Goal: Task Accomplishment & Management: Use online tool/utility

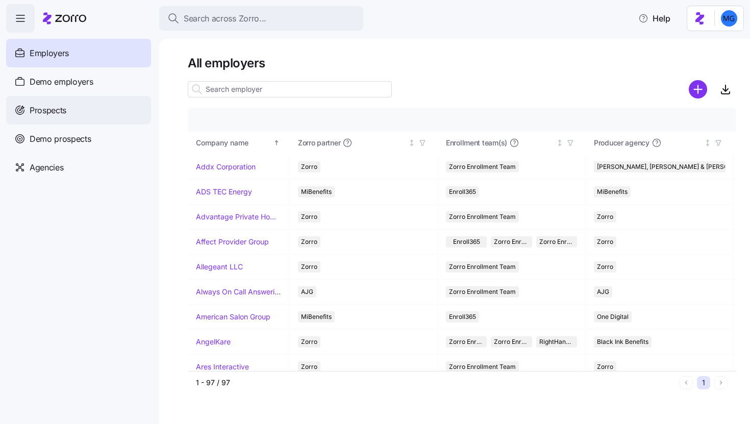
click at [121, 106] on div "Prospects" at bounding box center [78, 110] width 145 height 29
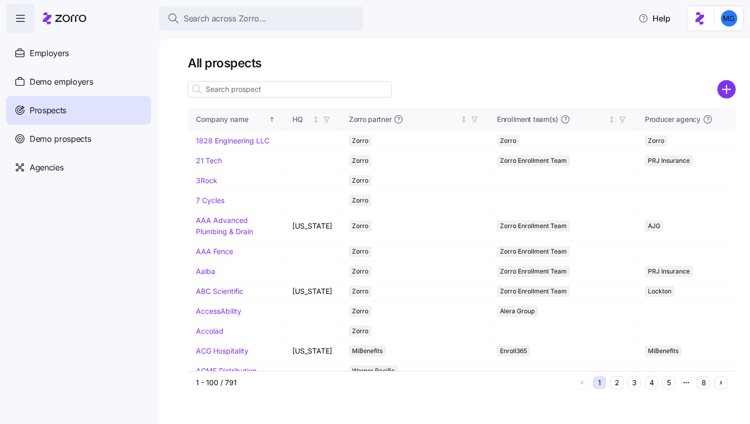
click at [284, 85] on input at bounding box center [290, 89] width 204 height 16
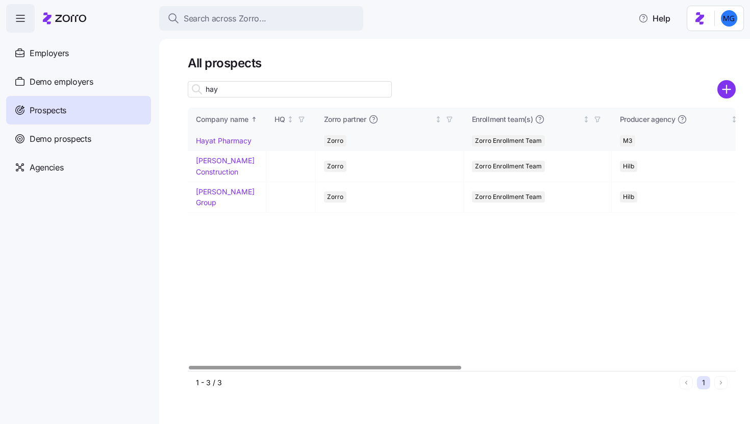
type input "hay"
click at [244, 140] on link "Hayat Pharmacy" at bounding box center [224, 140] width 56 height 9
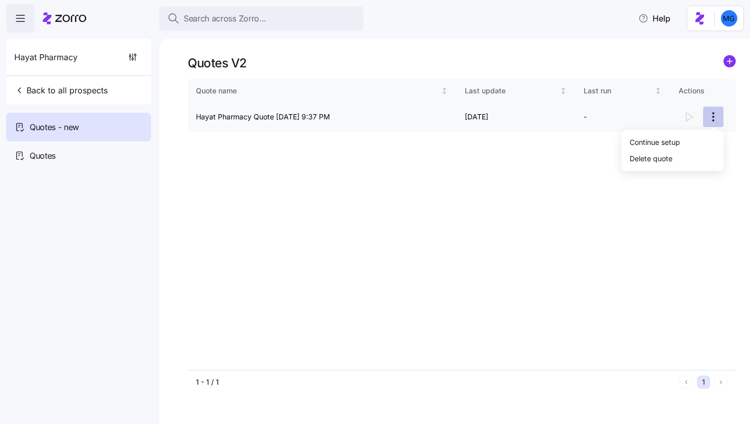
click at [717, 116] on html "Search across Zorro... Help Hayat Pharmacy Back to all prospects Quotes - new Q…" at bounding box center [375, 209] width 750 height 418
click at [677, 145] on div "Continue setup" at bounding box center [655, 141] width 51 height 11
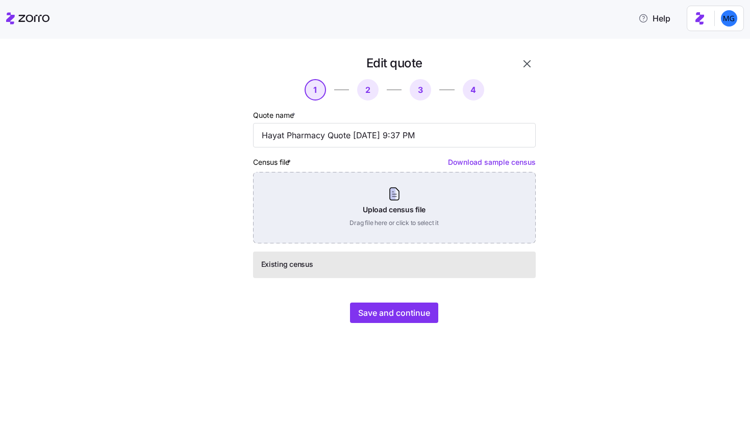
click at [417, 202] on div "Upload census file Drag file here or click to select it" at bounding box center [394, 207] width 283 height 71
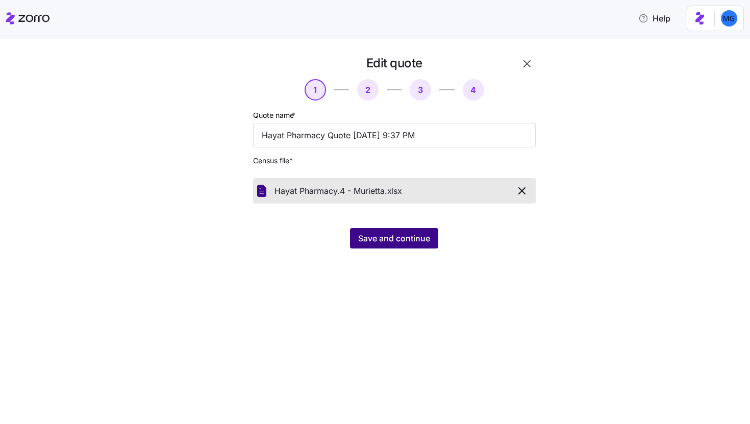
click at [407, 232] on button "Save and continue" at bounding box center [394, 238] width 88 height 20
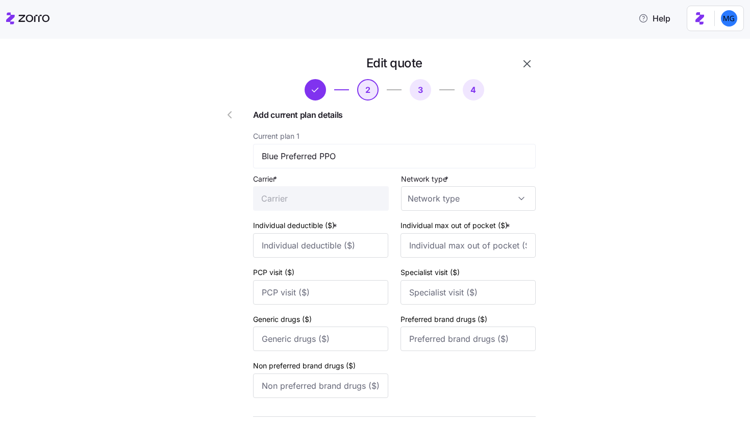
scroll to position [404, 0]
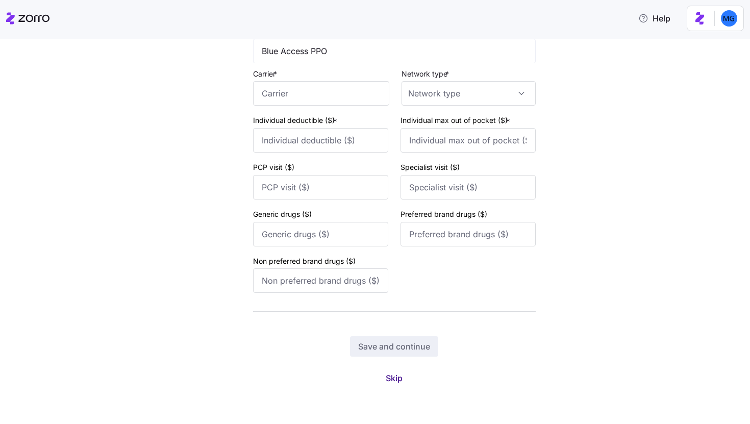
click at [392, 371] on button "Skip" at bounding box center [394, 378] width 33 height 18
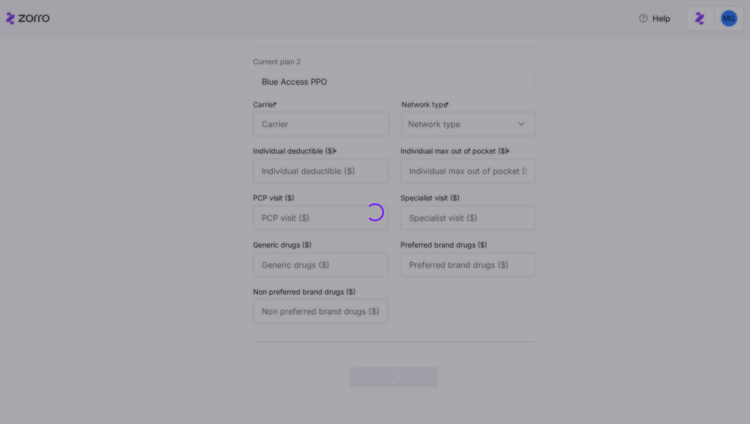
scroll to position [0, 0]
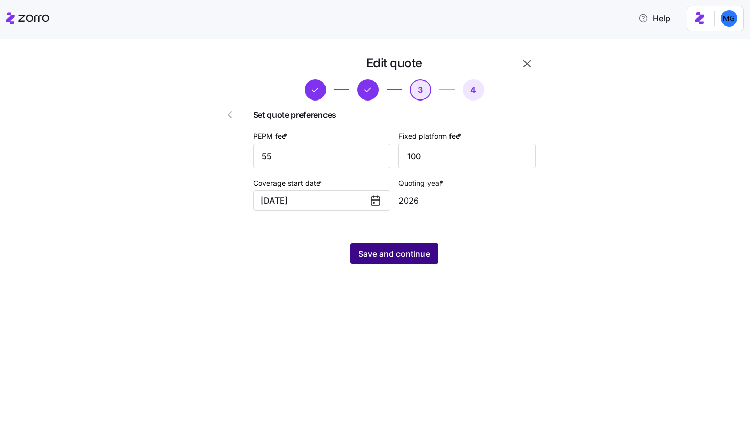
click at [405, 258] on span "Save and continue" at bounding box center [394, 253] width 72 height 12
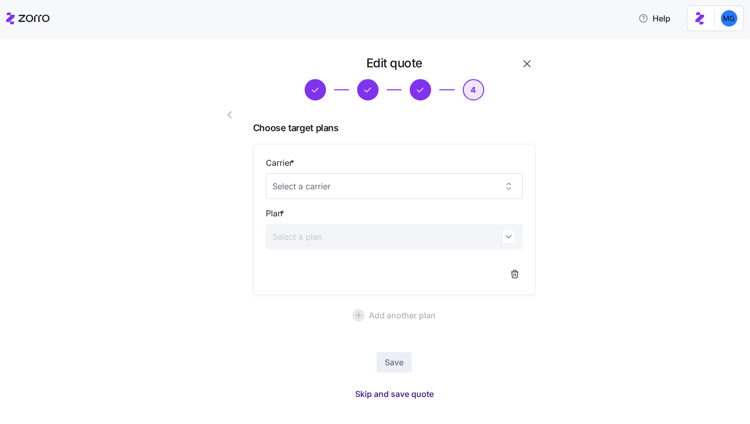
click at [380, 391] on span "Skip and save quote" at bounding box center [394, 394] width 79 height 12
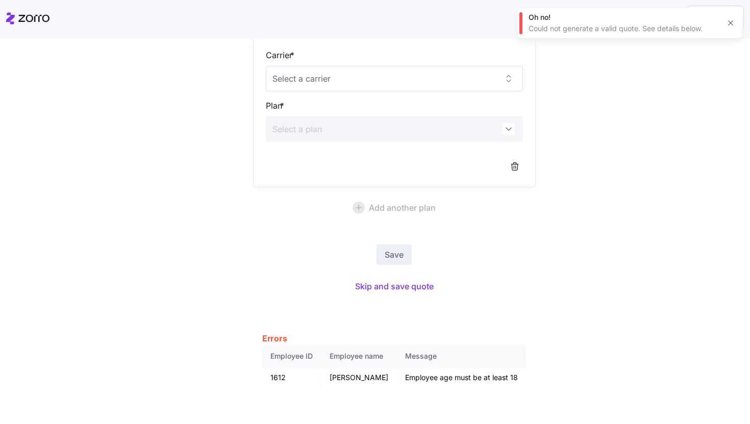
click at [730, 18] on button "button" at bounding box center [730, 23] width 14 height 14
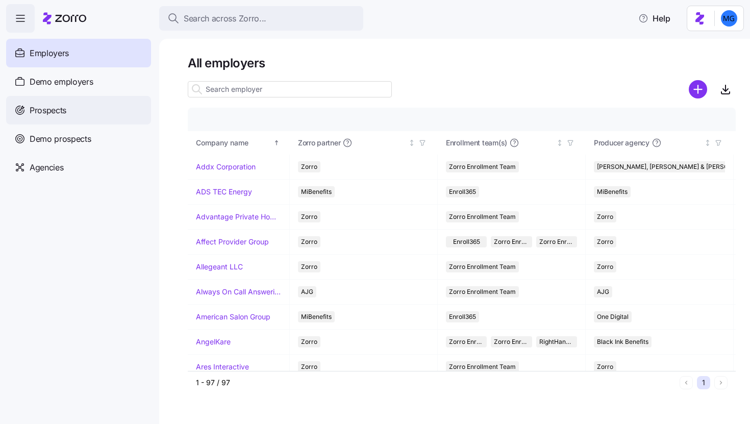
click at [96, 119] on div "Prospects" at bounding box center [78, 110] width 145 height 29
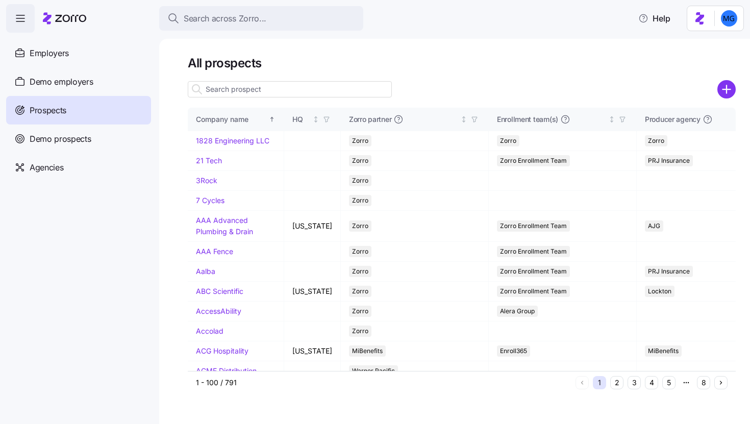
click at [245, 92] on input at bounding box center [290, 89] width 204 height 16
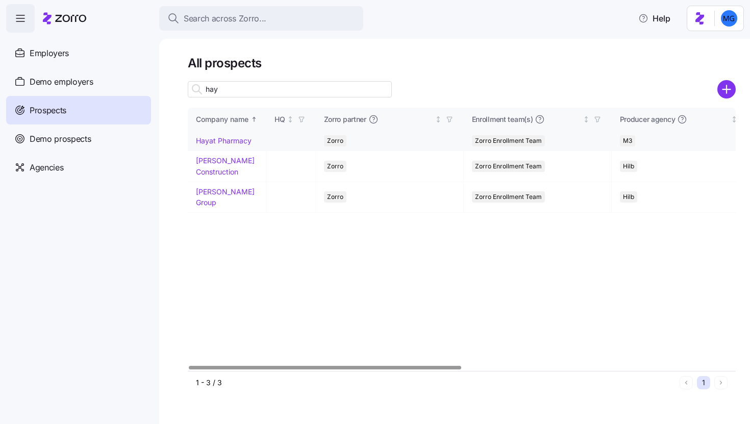
type input "hay"
click at [220, 140] on link "Hayat Pharmacy" at bounding box center [224, 140] width 56 height 9
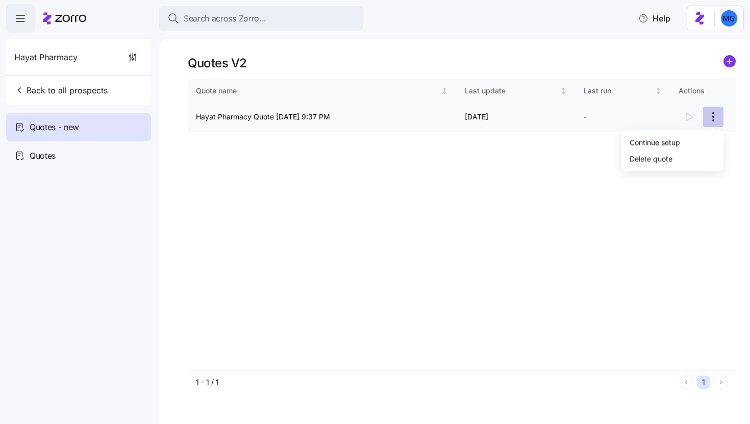
click at [716, 116] on html "Search across Zorro... Help Hayat Pharmacy Back to all prospects Quotes - new Q…" at bounding box center [375, 209] width 750 height 418
click at [677, 136] on div "Continue setup" at bounding box center [655, 141] width 51 height 11
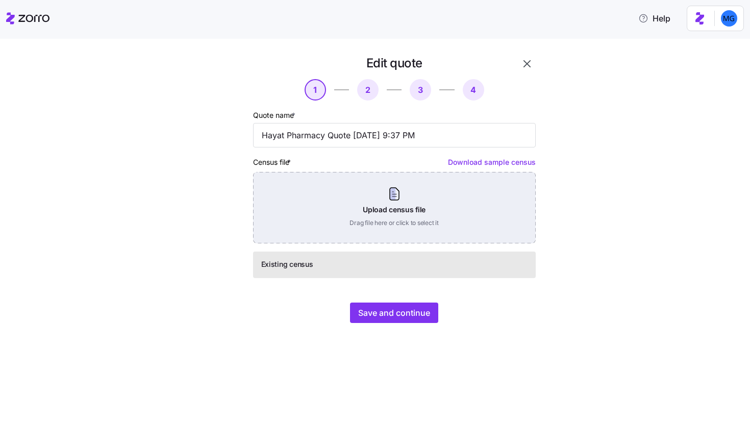
click at [408, 203] on div "Upload census file Drag file here or click to select it" at bounding box center [394, 207] width 283 height 71
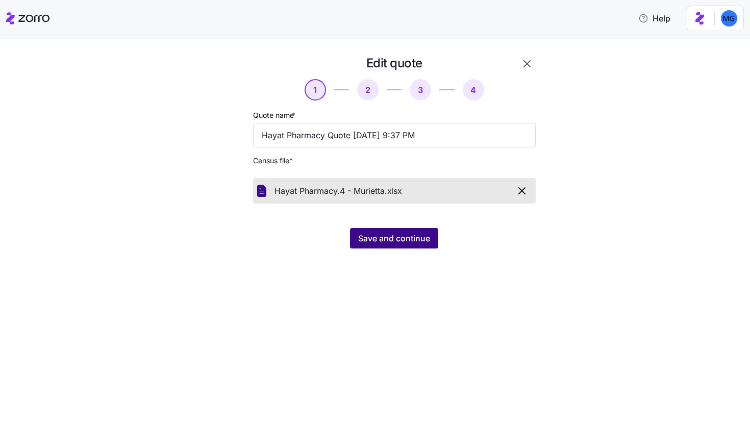
click at [382, 246] on button "Save and continue" at bounding box center [394, 238] width 88 height 20
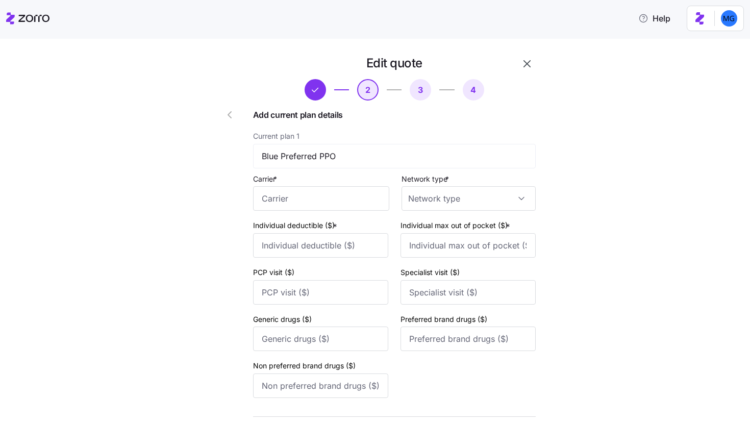
scroll to position [404, 0]
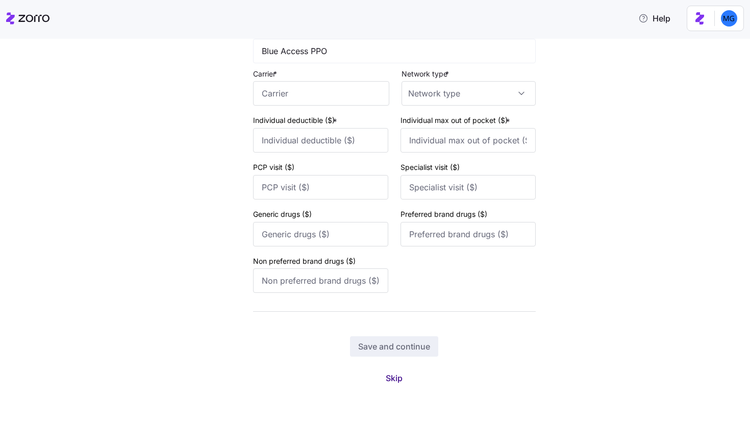
click at [386, 380] on span "Skip" at bounding box center [394, 378] width 17 height 12
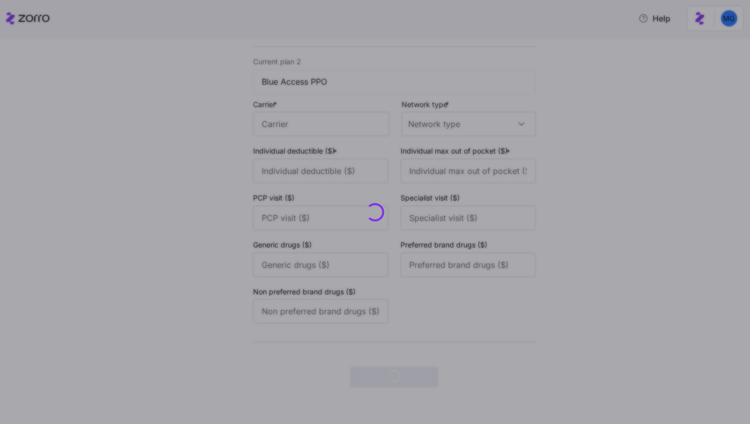
scroll to position [0, 0]
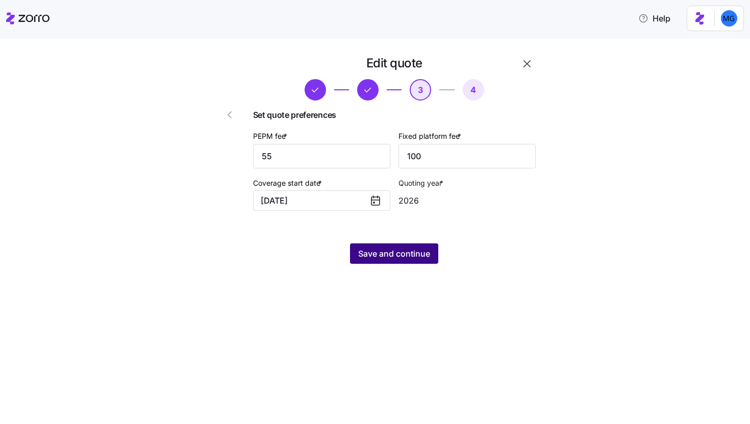
click at [405, 252] on span "Save and continue" at bounding box center [394, 253] width 72 height 12
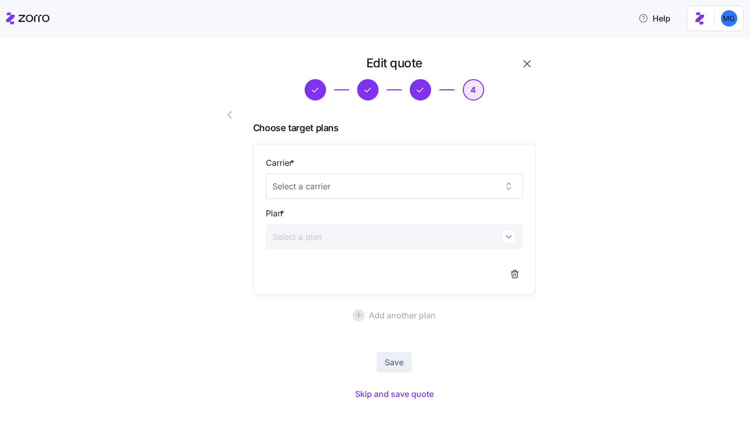
scroll to position [15, 0]
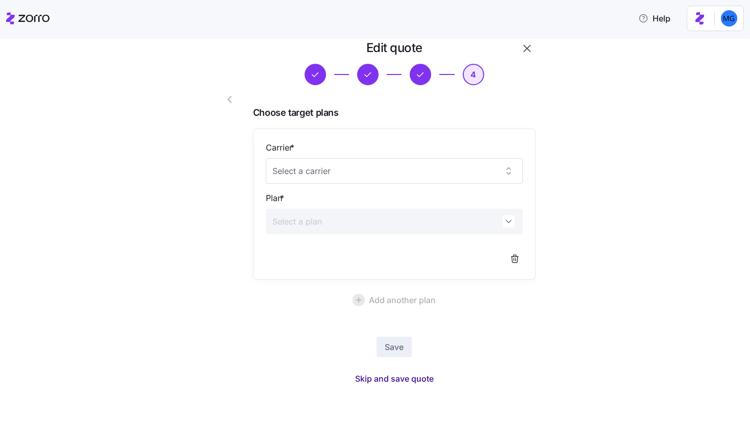
click at [369, 379] on span "Skip and save quote" at bounding box center [394, 378] width 79 height 12
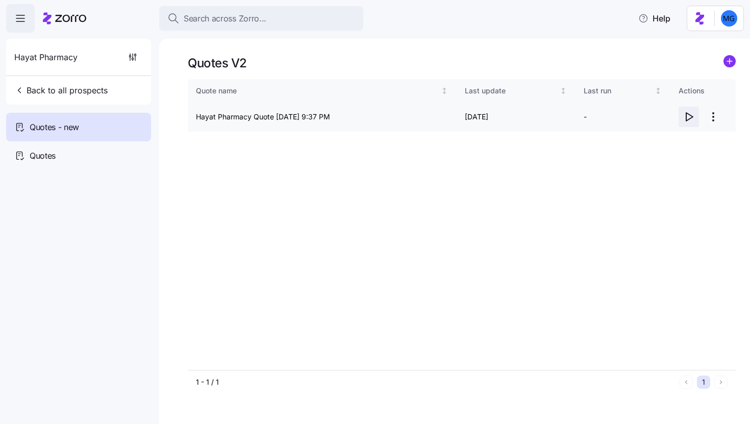
click at [688, 119] on icon "button" at bounding box center [689, 117] width 12 height 12
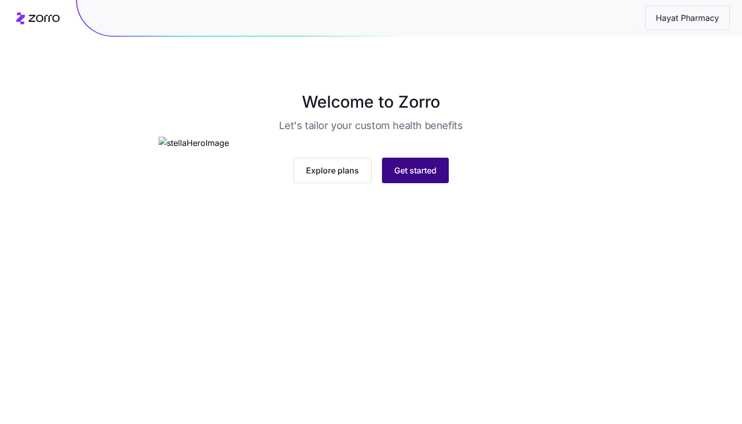
click at [410, 177] on span "Get started" at bounding box center [415, 170] width 42 height 12
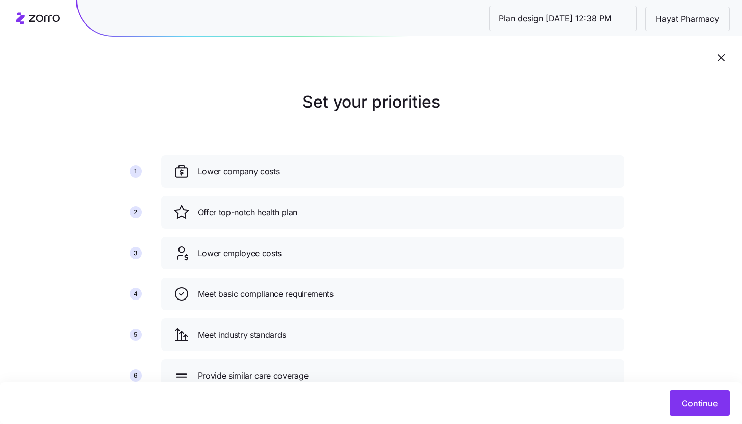
click at [681, 416] on div "Continue" at bounding box center [371, 403] width 742 height 42
click at [685, 413] on button "Continue" at bounding box center [700, 403] width 60 height 26
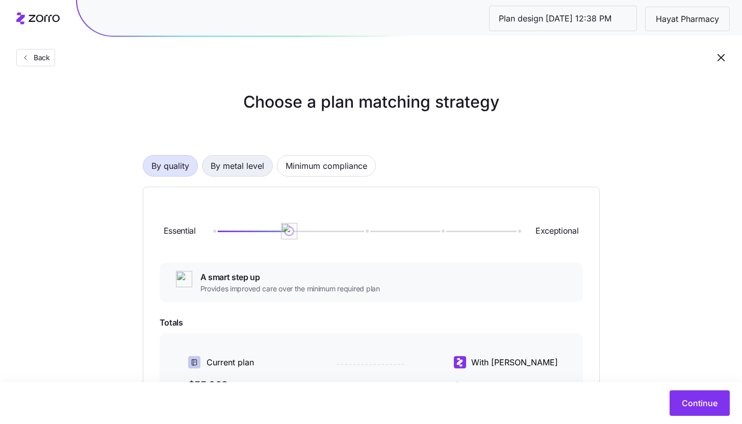
click at [250, 173] on span "By metal level" at bounding box center [238, 166] width 54 height 20
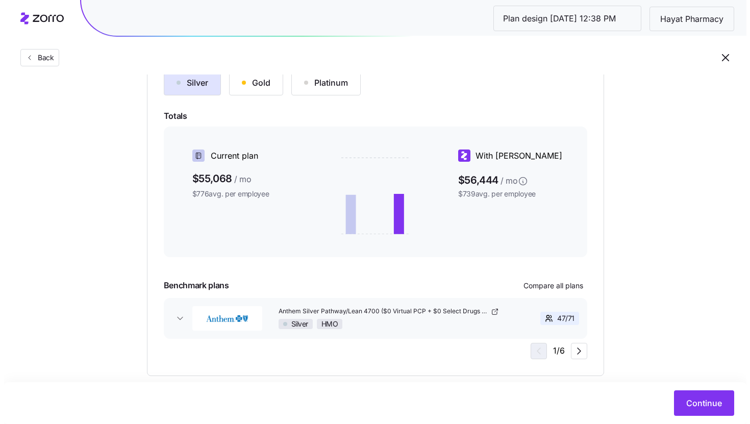
scroll to position [138, 0]
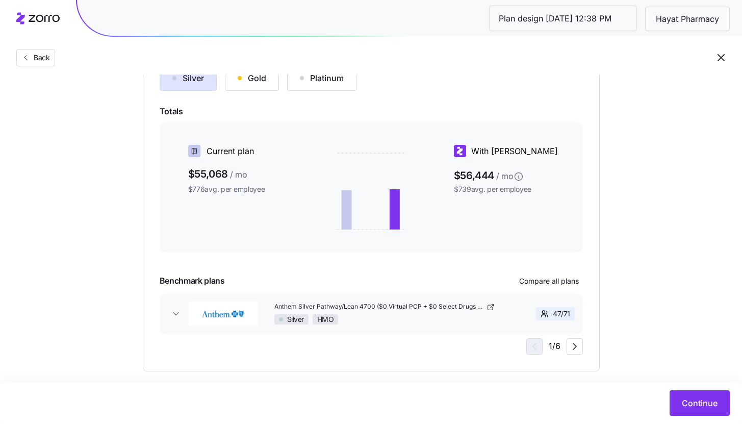
click at [245, 87] on button "Gold" at bounding box center [252, 78] width 54 height 26
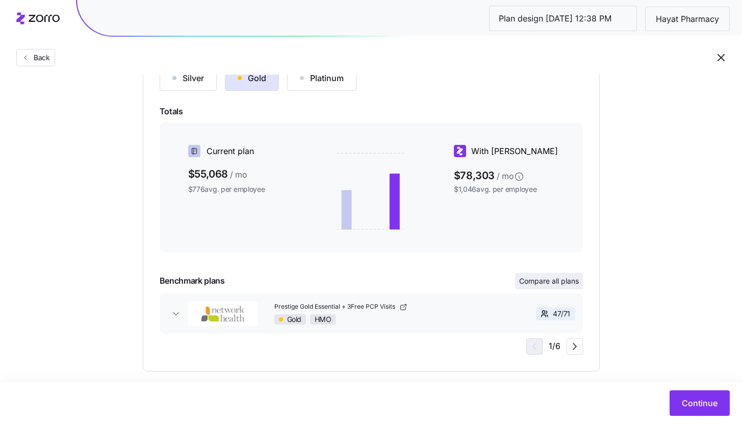
click at [536, 280] on span "Compare all plans" at bounding box center [549, 281] width 60 height 10
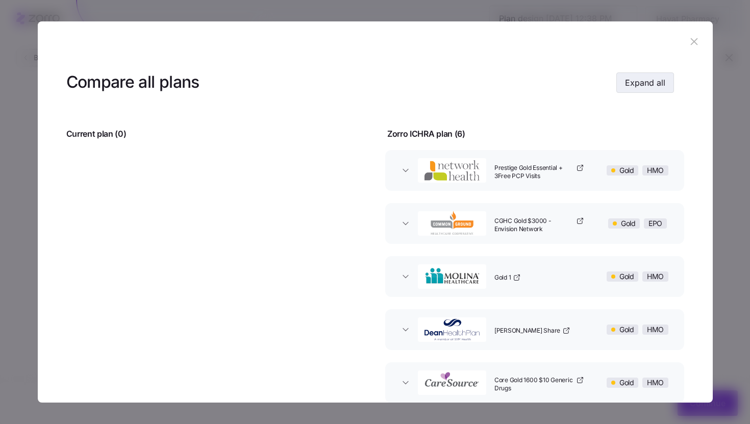
click at [642, 77] on span "Expand all" at bounding box center [645, 83] width 40 height 12
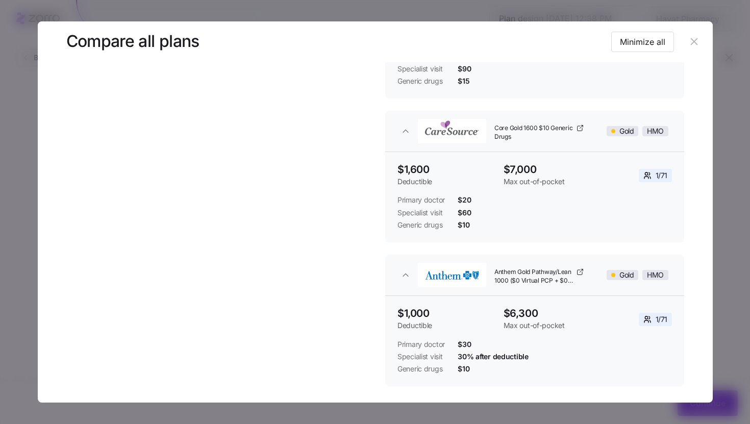
scroll to position [619, 0]
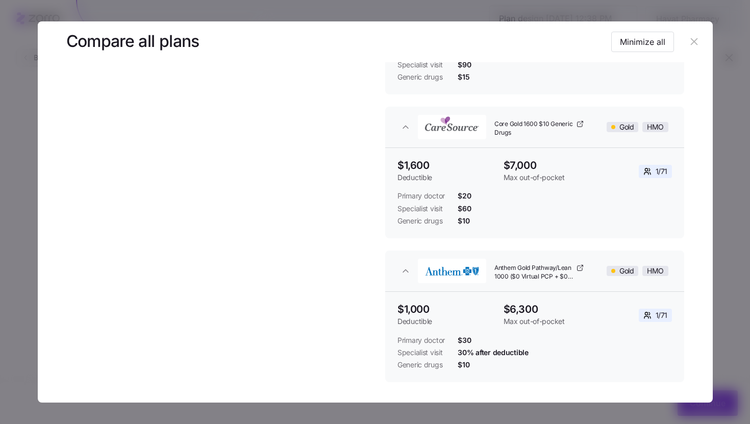
click at [691, 42] on icon "button" at bounding box center [694, 41] width 7 height 7
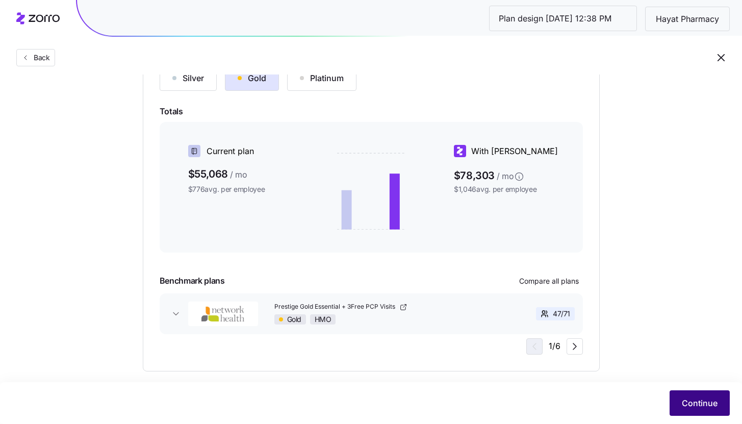
click at [682, 404] on button "Continue" at bounding box center [700, 403] width 60 height 26
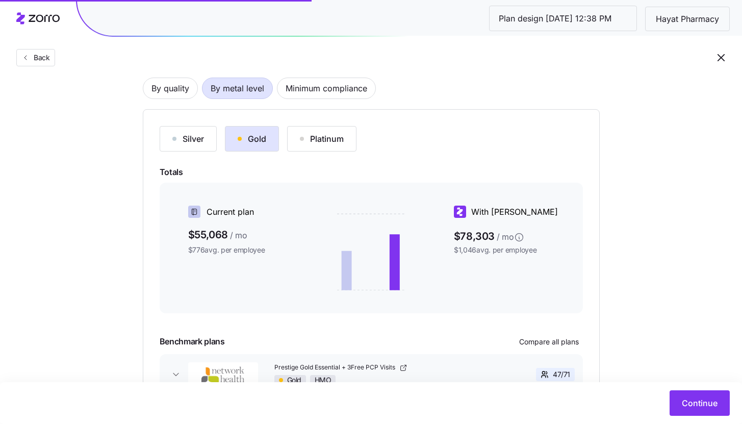
scroll to position [151, 0]
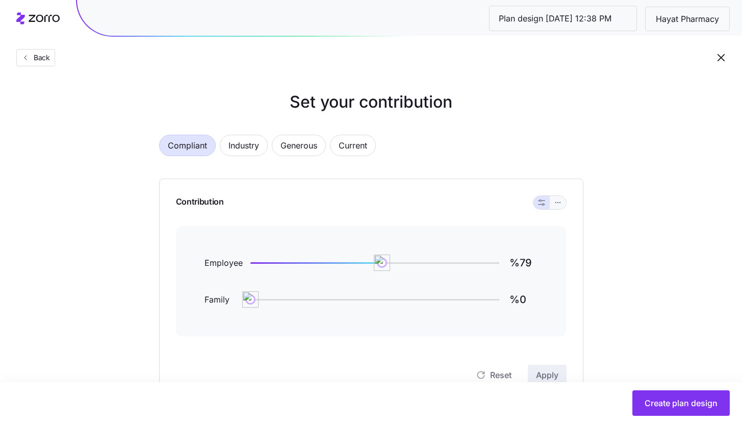
click at [562, 200] on button "button" at bounding box center [558, 202] width 8 height 8
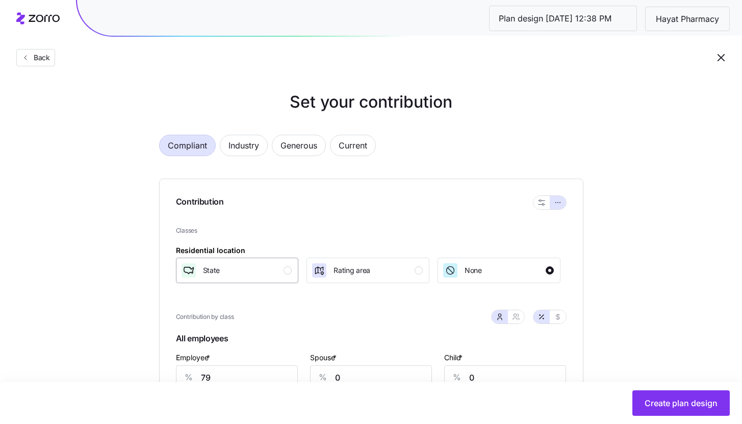
click at [280, 269] on div "State" at bounding box center [237, 270] width 112 height 16
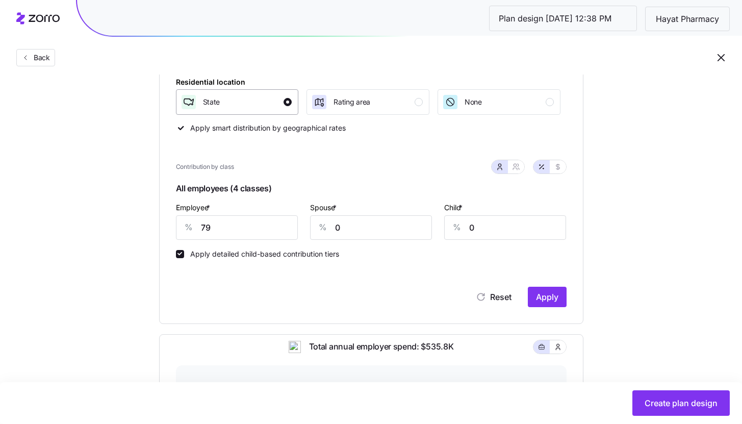
scroll to position [130, 0]
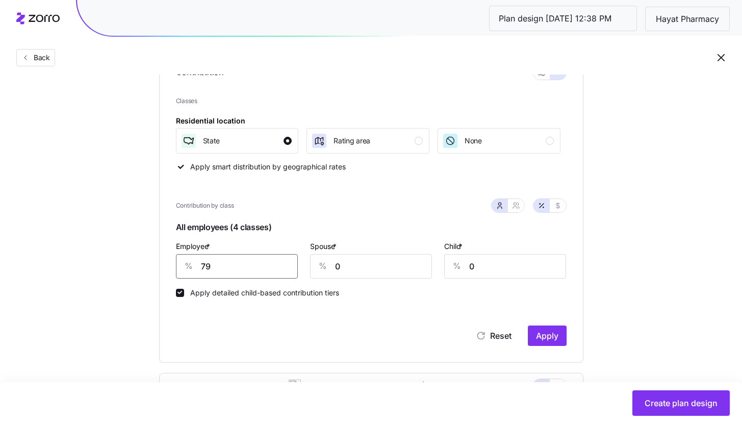
click at [262, 267] on input "79" at bounding box center [237, 266] width 122 height 24
type input "75"
click at [536, 333] on span "Apply" at bounding box center [547, 336] width 22 height 12
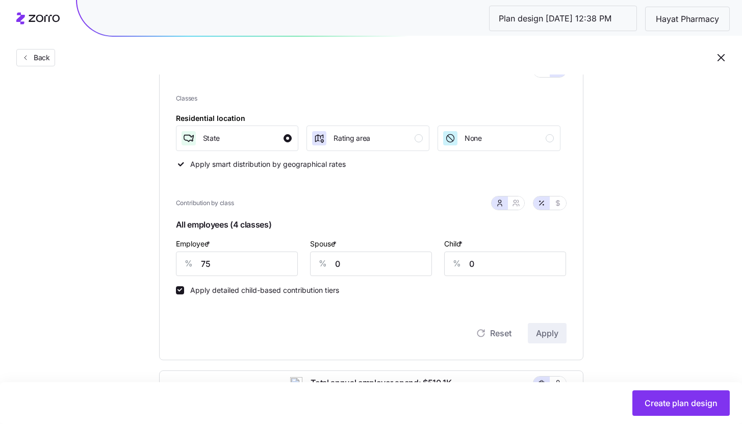
scroll to position [128, 0]
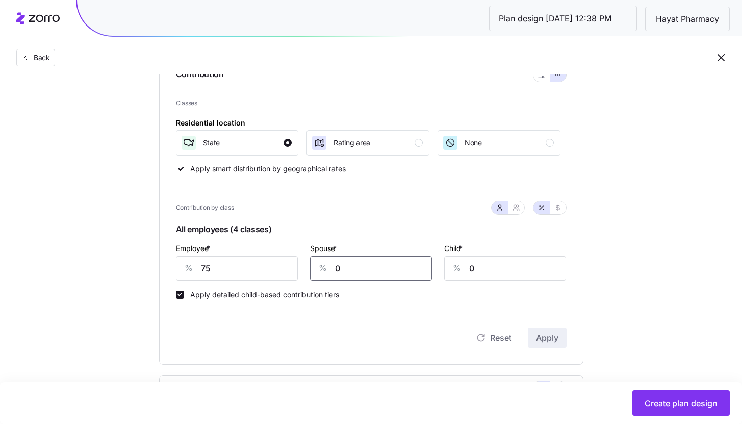
click at [344, 270] on input "0" at bounding box center [371, 268] width 122 height 24
type input "20"
click at [536, 332] on button "Apply" at bounding box center [547, 338] width 39 height 20
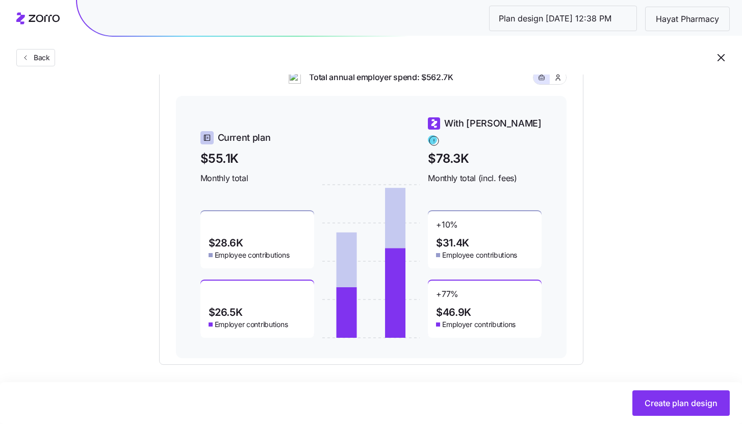
scroll to position [444, 0]
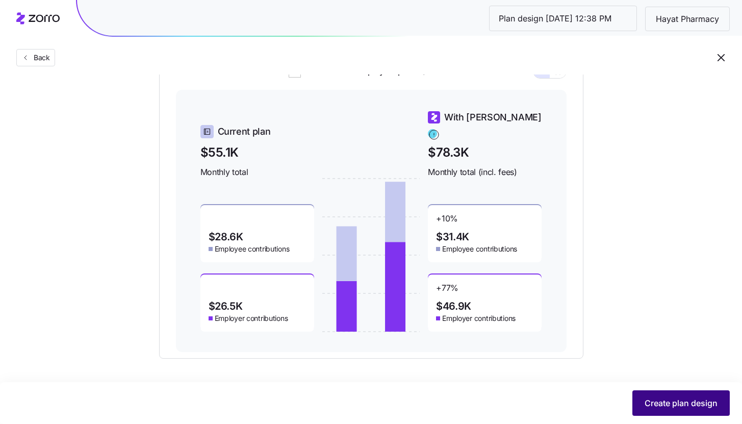
click at [650, 402] on span "Create plan design" at bounding box center [681, 403] width 73 height 12
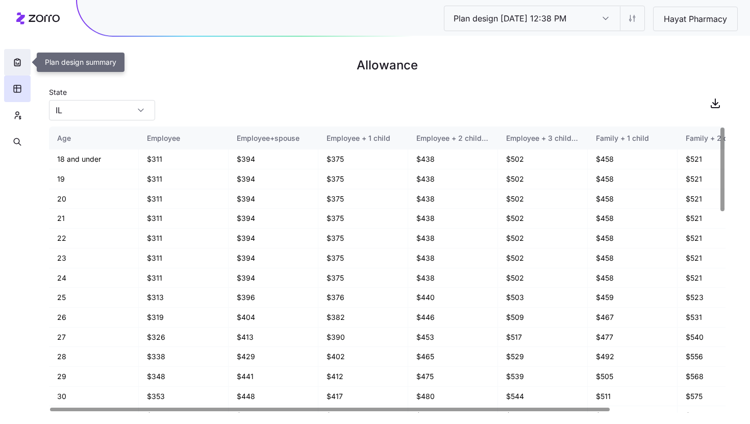
click at [9, 65] on button "button" at bounding box center [17, 62] width 27 height 27
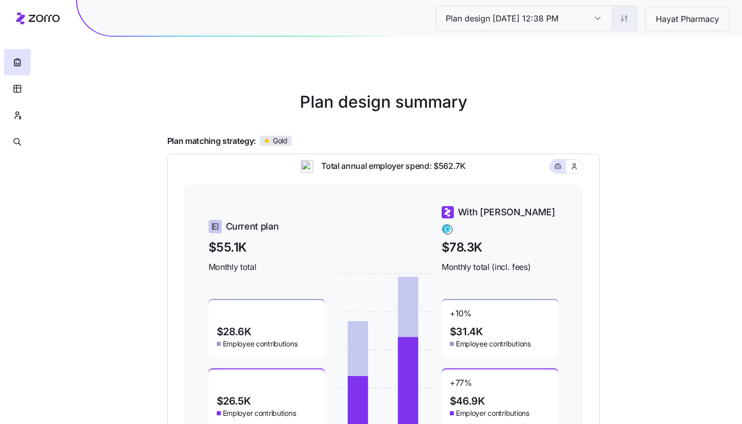
click at [617, 27] on html "Plan design 10/09/2025 12:38 PM Plan design 10/09/2025 12:38 PM Hayat Pharmacy …" at bounding box center [371, 280] width 742 height 560
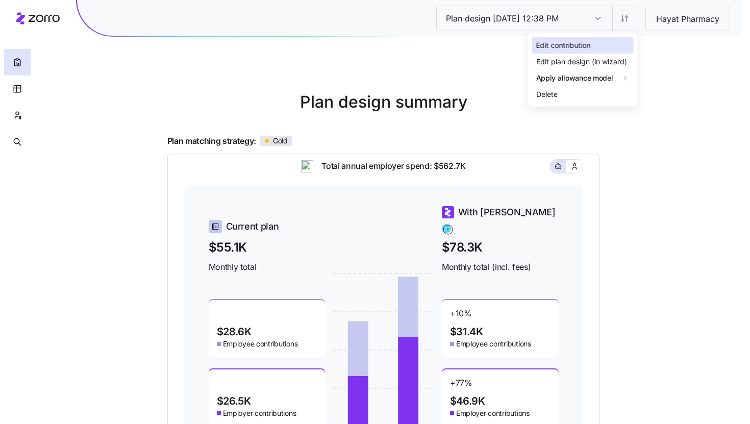
click at [613, 42] on div "Edit contribution" at bounding box center [583, 45] width 102 height 16
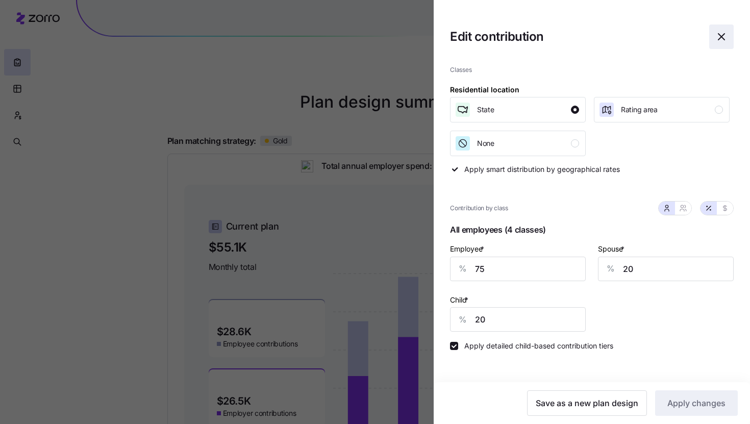
click at [719, 39] on icon "button" at bounding box center [721, 37] width 6 height 6
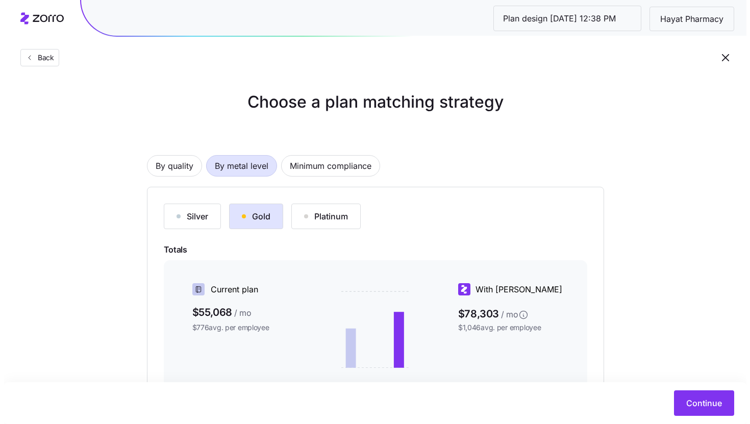
scroll to position [151, 0]
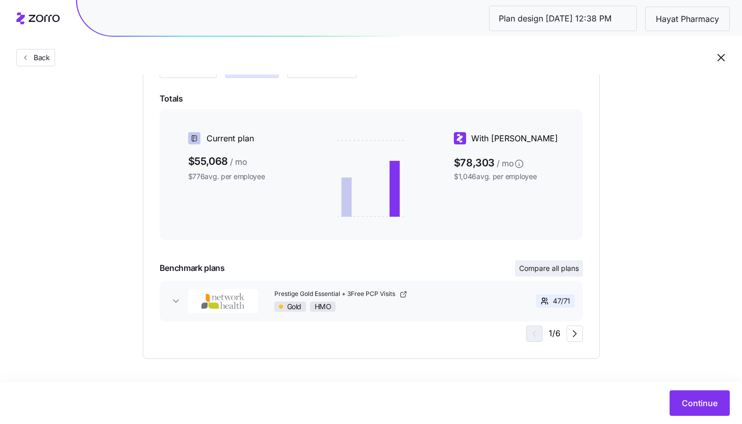
click at [535, 273] on span "Compare all plans" at bounding box center [549, 268] width 60 height 10
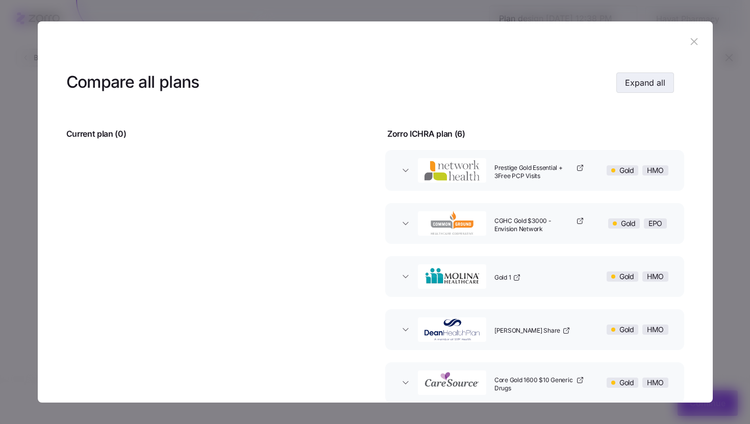
click at [658, 80] on span "Expand all" at bounding box center [645, 83] width 40 height 12
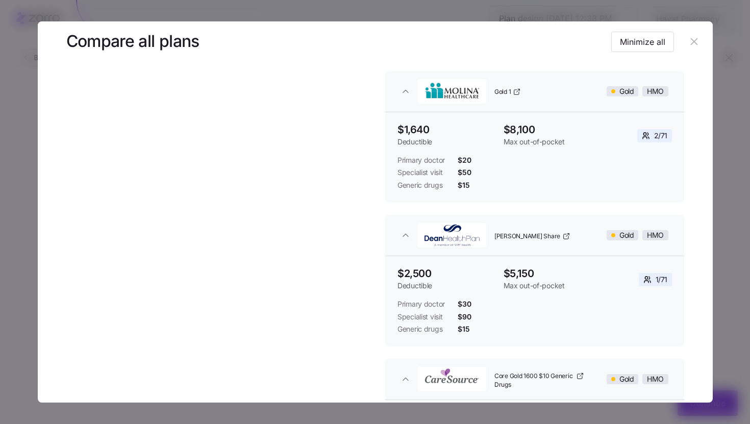
scroll to position [367, 0]
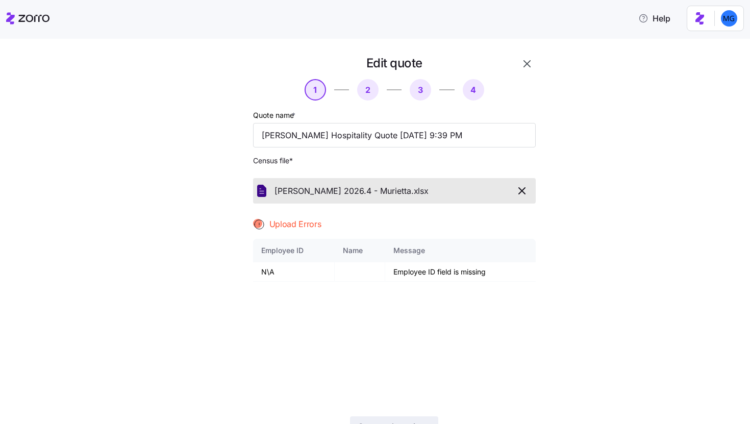
click at [524, 64] on icon "button" at bounding box center [527, 64] width 12 height 12
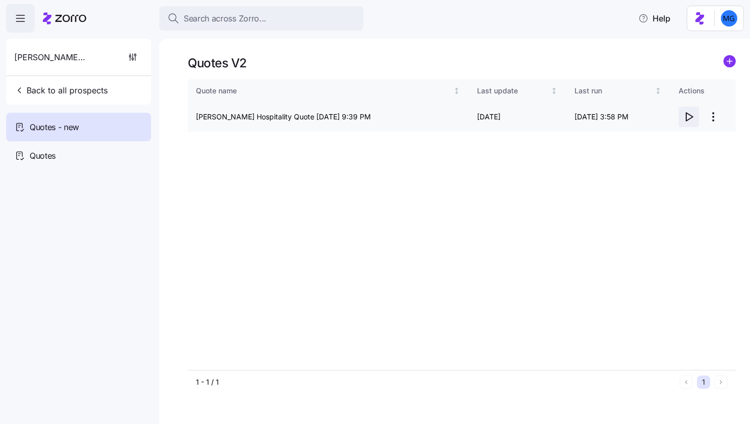
click at [689, 118] on icon "button" at bounding box center [689, 117] width 12 height 12
click at [716, 123] on html "Search across Zorro... Help Coury Hospitality Back to all prospects Quotes - ne…" at bounding box center [375, 209] width 750 height 418
click at [688, 144] on div "Edit quote" at bounding box center [672, 142] width 94 height 16
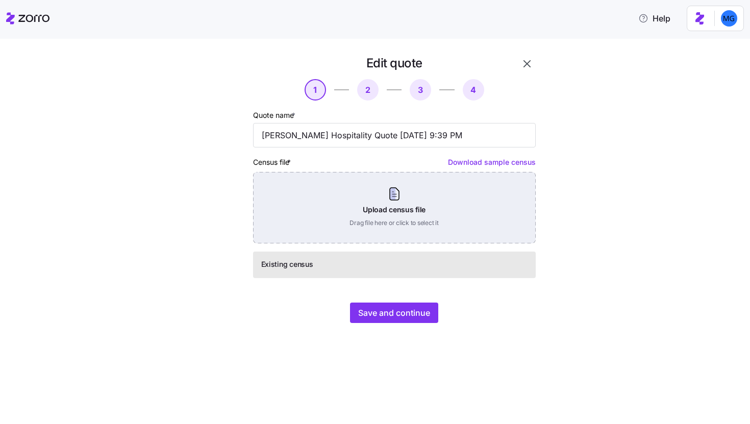
click at [379, 218] on div "Upload census file Drag file here or click to select it" at bounding box center [394, 207] width 283 height 71
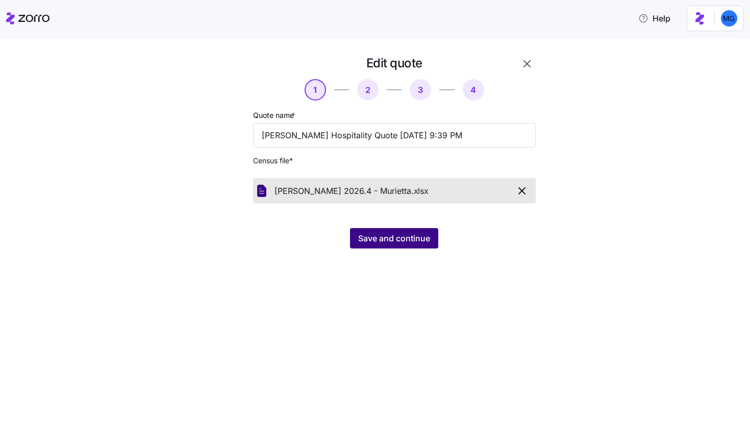
click at [377, 237] on span "Save and continue" at bounding box center [394, 238] width 72 height 12
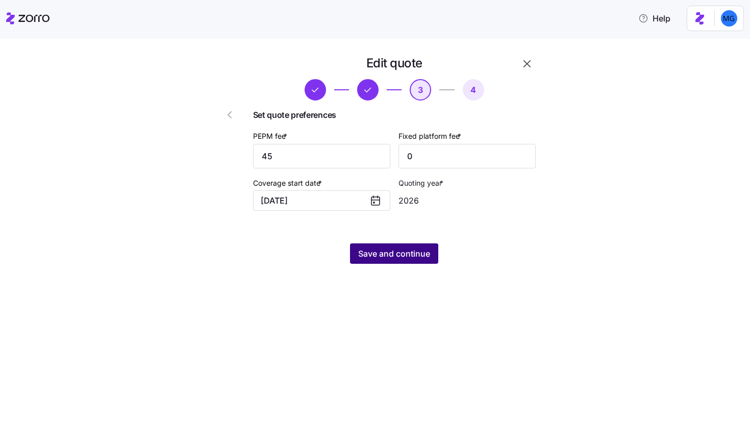
click at [390, 256] on span "Save and continue" at bounding box center [394, 253] width 72 height 12
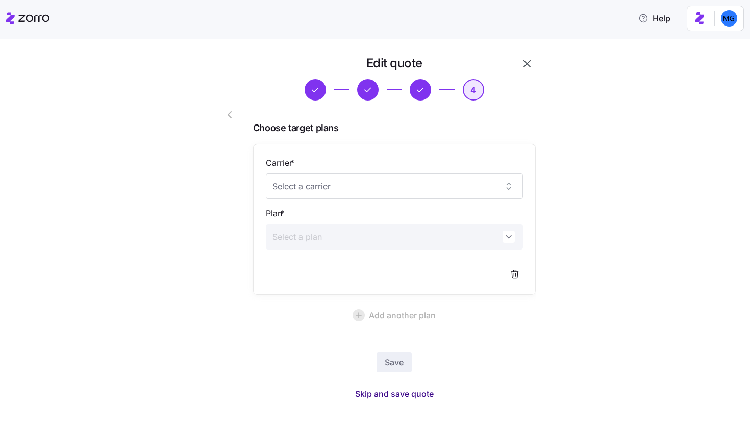
click at [391, 396] on span "Skip and save quote" at bounding box center [394, 394] width 79 height 12
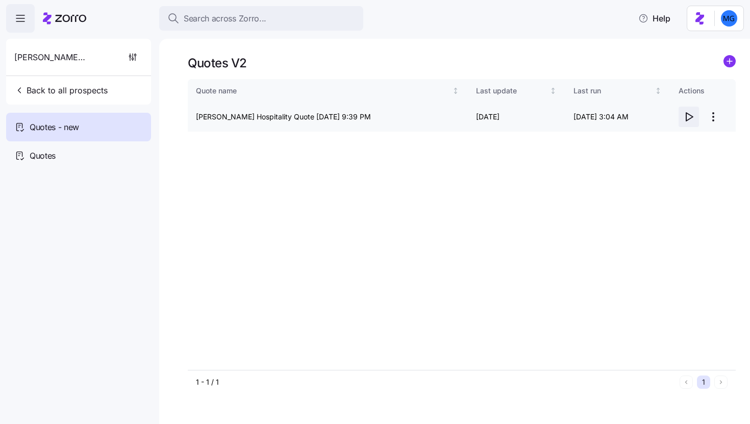
click at [691, 120] on icon "button" at bounding box center [689, 117] width 12 height 12
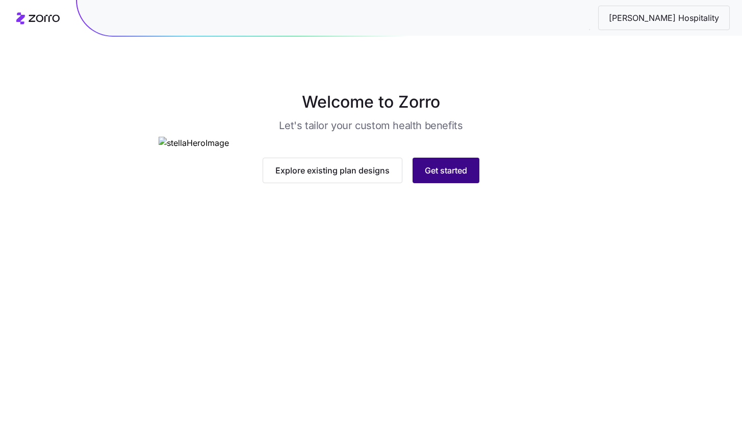
click at [454, 177] on span "Get started" at bounding box center [446, 170] width 42 height 12
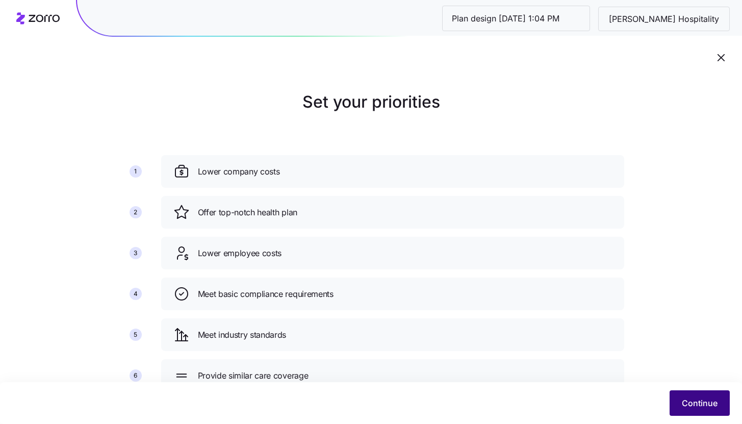
click at [683, 404] on span "Continue" at bounding box center [700, 403] width 36 height 12
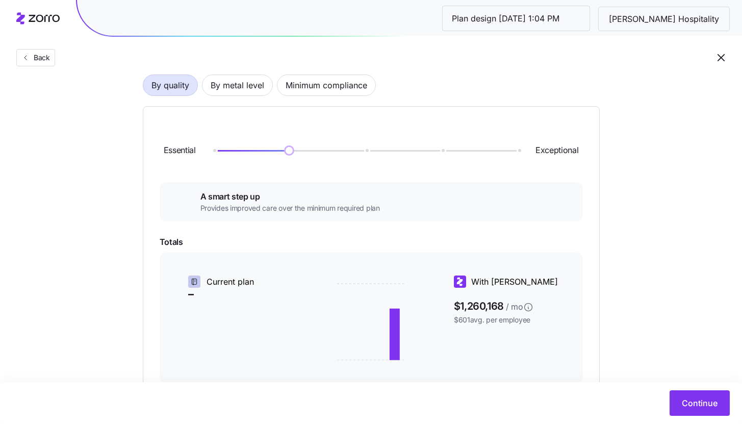
scroll to position [71, 0]
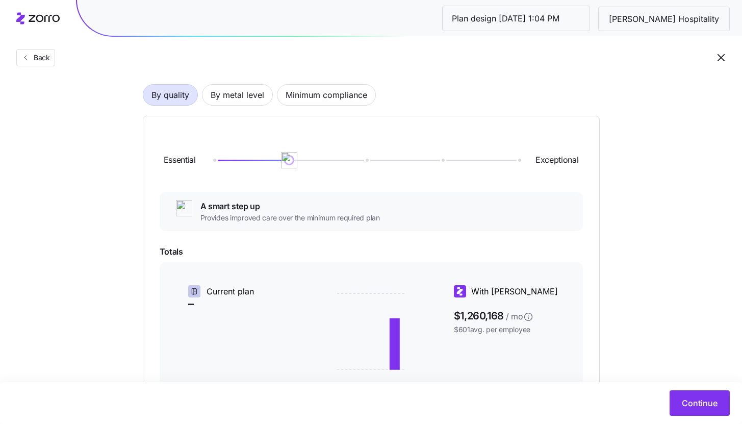
click at [717, 59] on icon "button" at bounding box center [721, 58] width 12 height 12
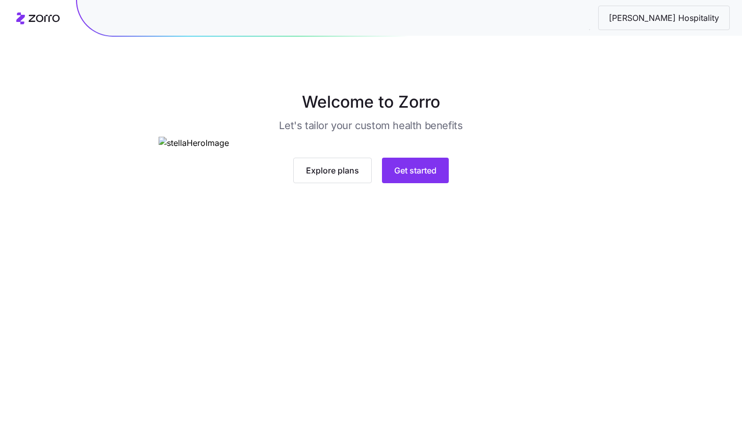
click at [428, 183] on div "Explore plans Get started" at bounding box center [371, 160] width 425 height 46
click at [428, 183] on button "Get started" at bounding box center [415, 171] width 67 height 26
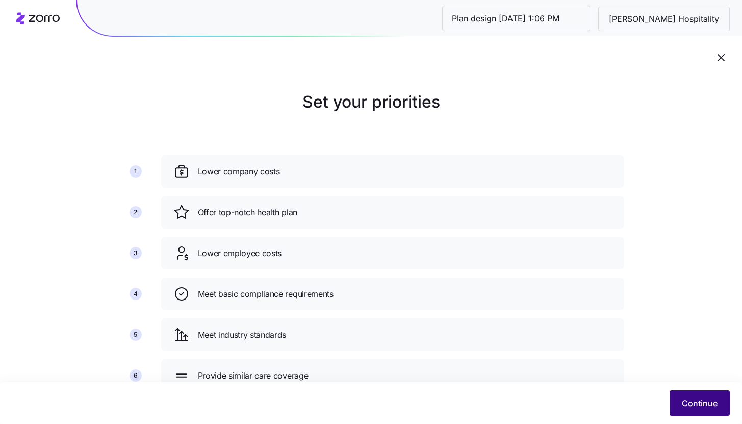
click at [690, 398] on span "Continue" at bounding box center [700, 403] width 36 height 12
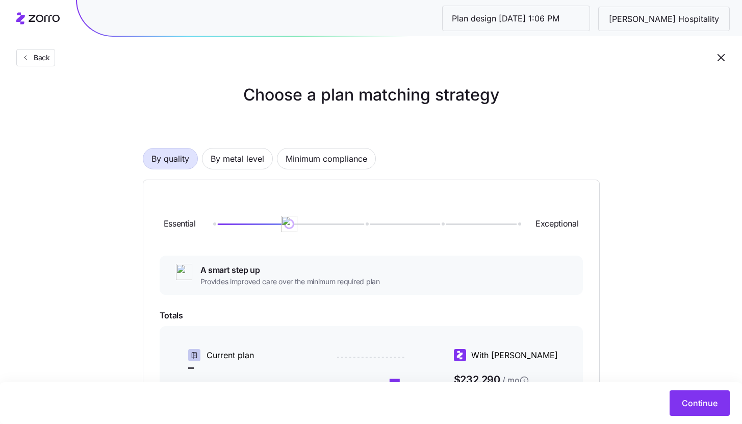
scroll to position [5, 0]
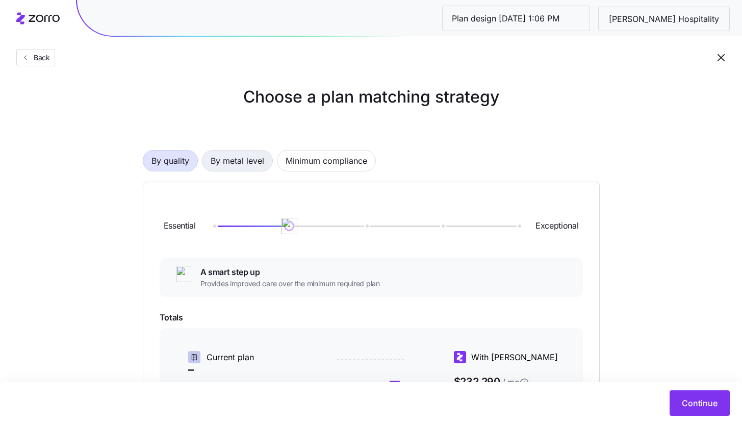
click at [249, 154] on span "By metal level" at bounding box center [238, 161] width 54 height 20
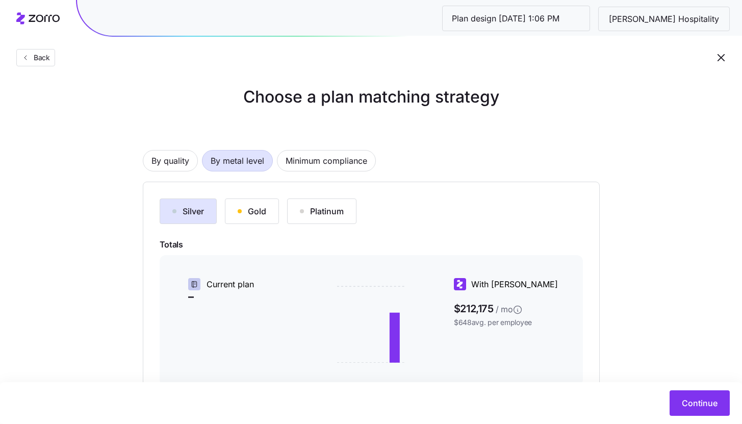
click at [255, 209] on div "Gold" at bounding box center [252, 211] width 29 height 12
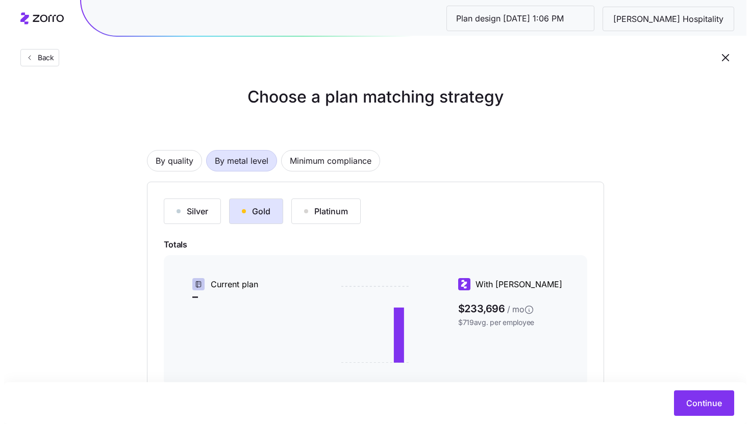
scroll to position [151, 0]
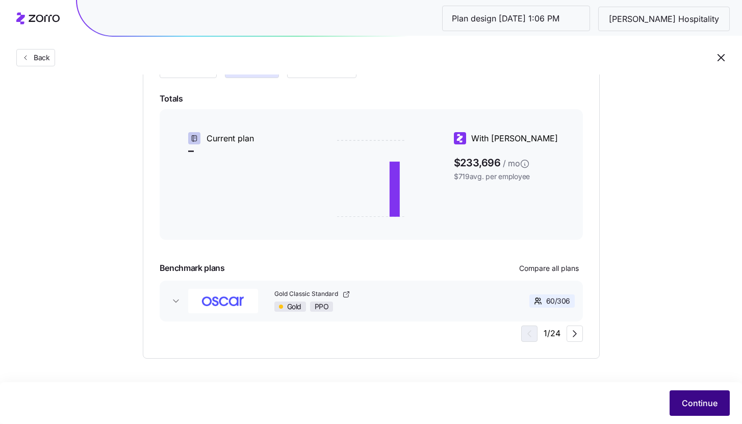
click at [687, 398] on span "Continue" at bounding box center [700, 403] width 36 height 12
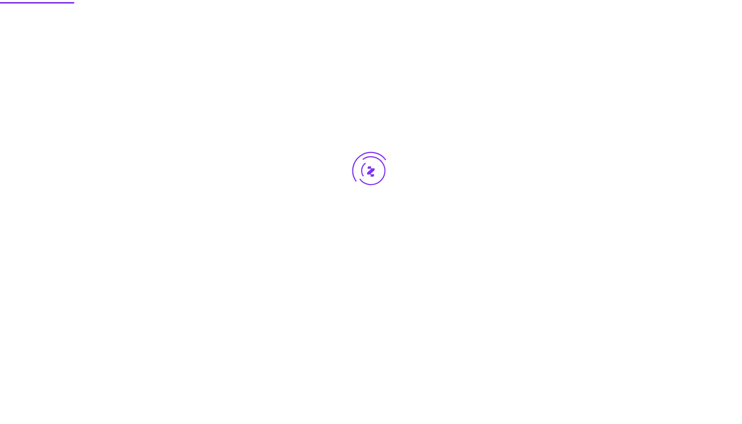
scroll to position [0, 0]
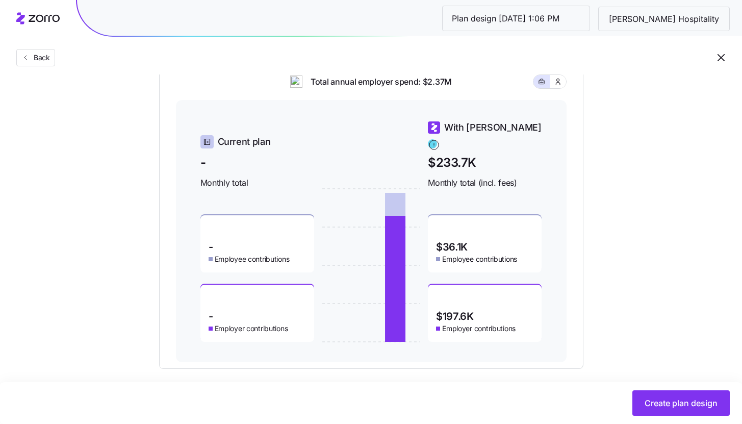
scroll to position [343, 0]
